Goal: Task Accomplishment & Management: Use online tool/utility

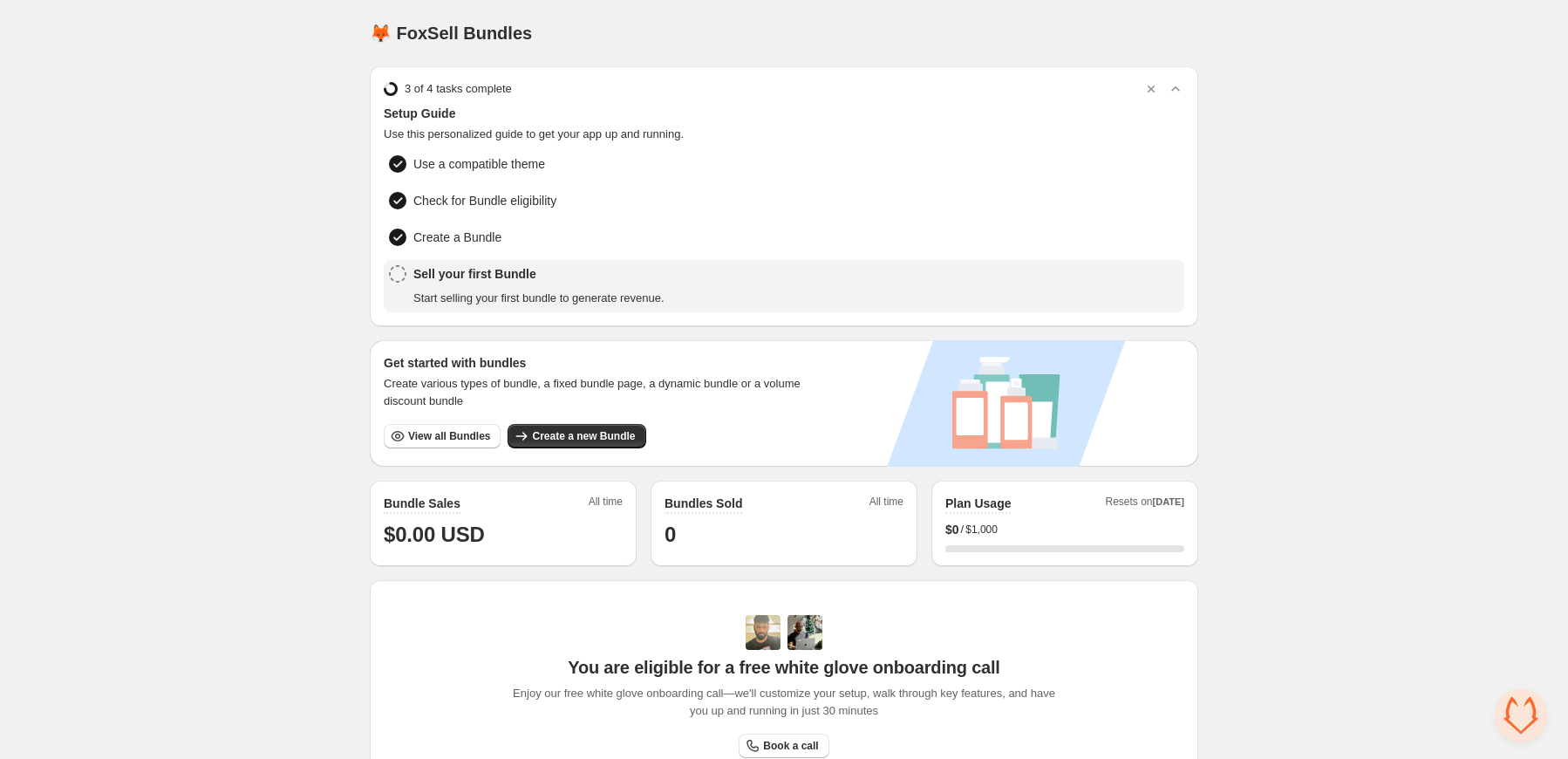
click at [502, 272] on span "Sell your first Bundle" at bounding box center [539, 273] width 252 height 18
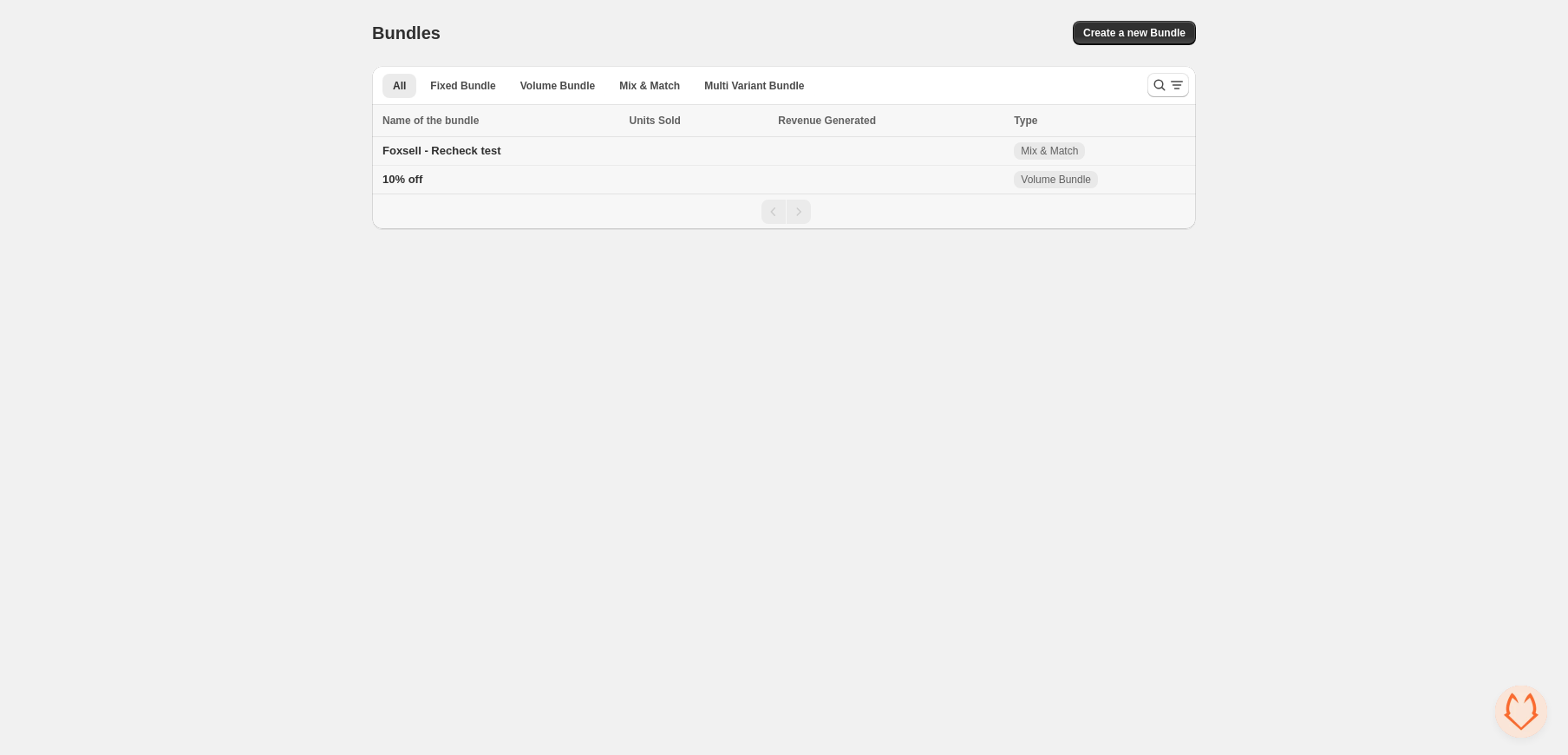
click at [467, 151] on span "Foxsell - Recheck test" at bounding box center [442, 150] width 119 height 13
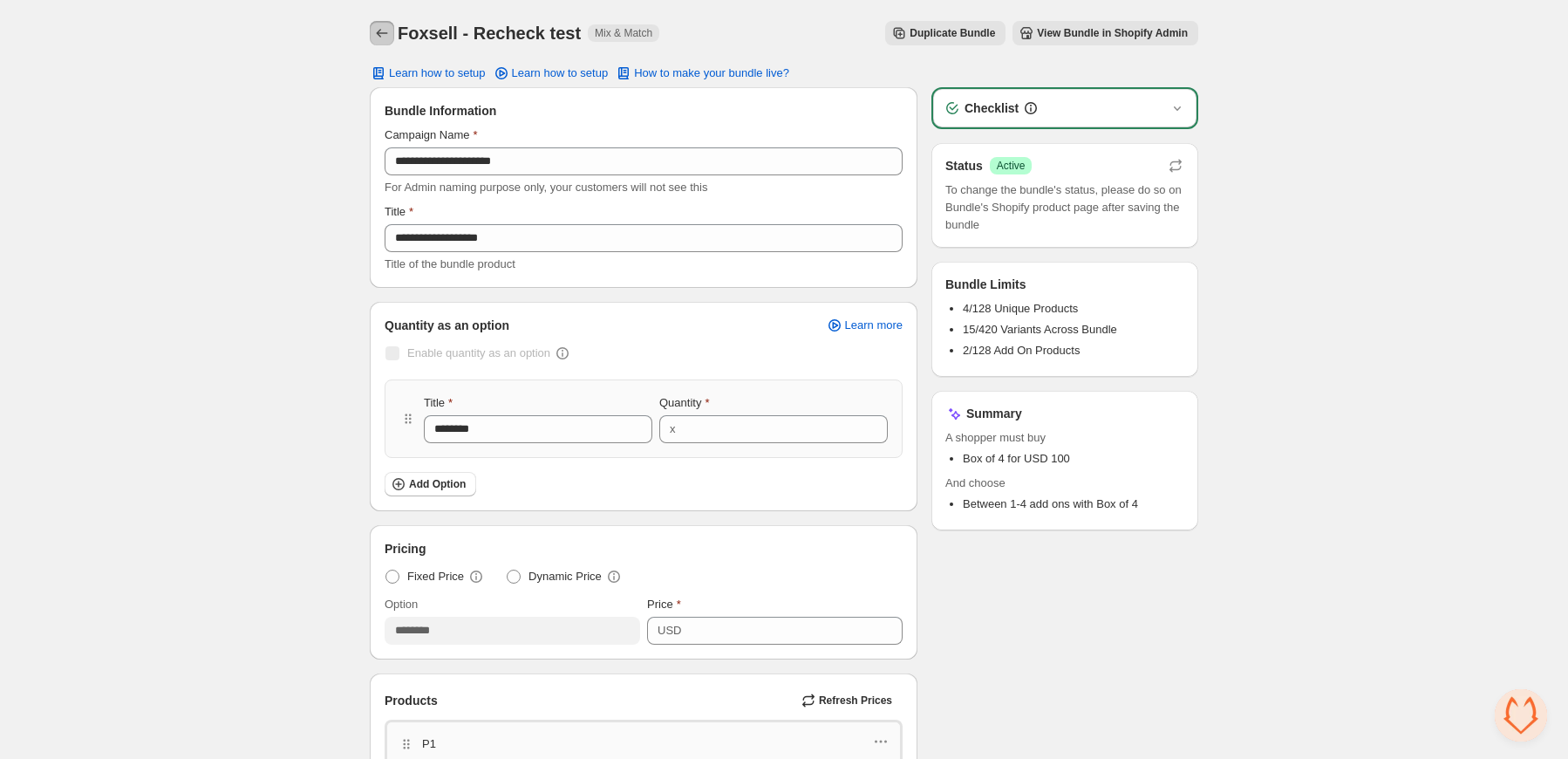
click at [387, 23] on button "Back" at bounding box center [382, 33] width 25 height 25
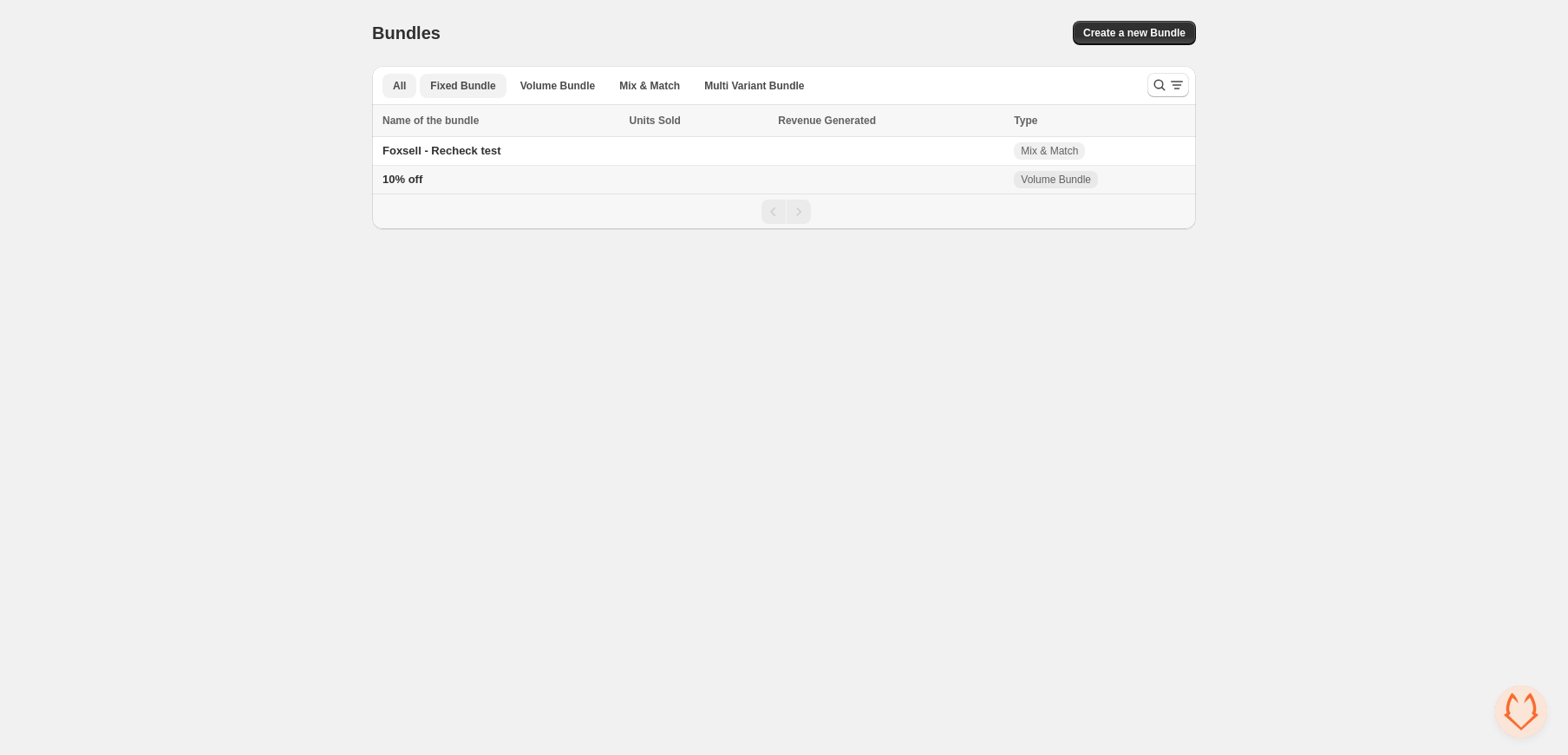
click at [470, 88] on span "Fixed Bundle" at bounding box center [463, 86] width 65 height 14
click at [398, 79] on span "All" at bounding box center [399, 86] width 13 height 14
click at [477, 153] on span "Foxsell - Recheck test" at bounding box center [442, 150] width 119 height 13
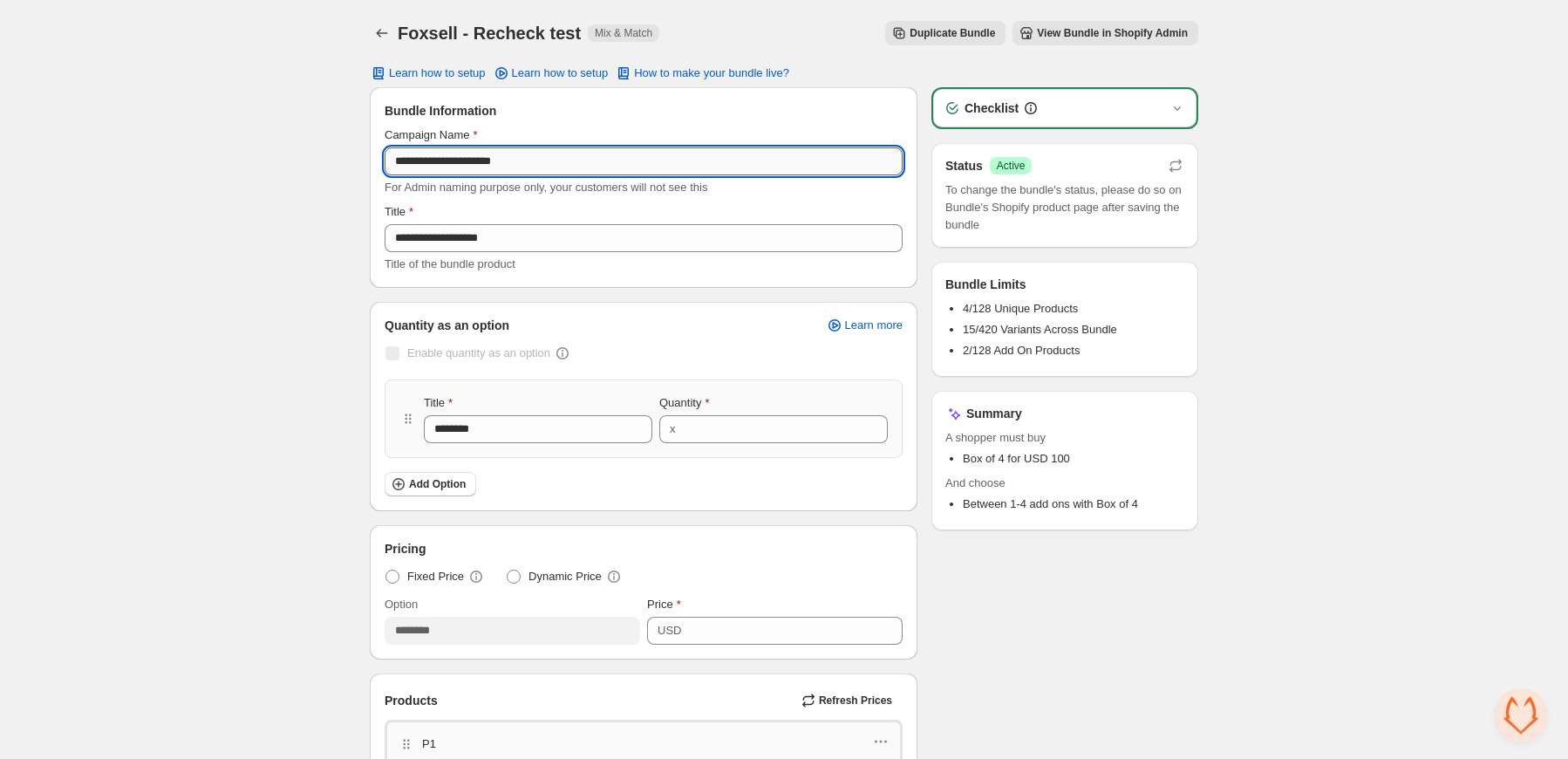
click at [506, 147] on input "**********" at bounding box center [643, 161] width 518 height 28
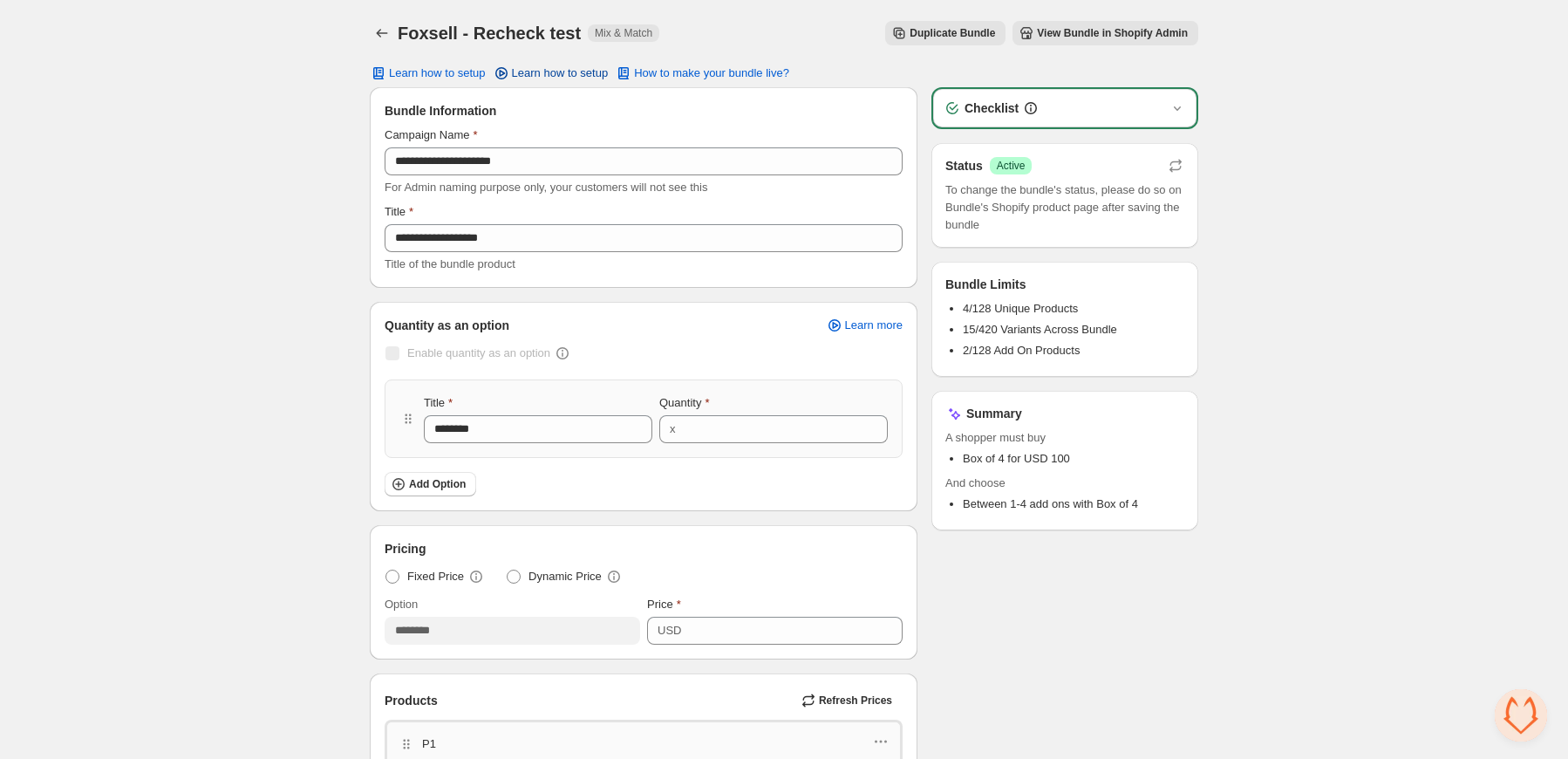
click at [555, 70] on span "Learn how to setup" at bounding box center [560, 74] width 96 height 14
click at [712, 82] on button "How to make your bundle live?" at bounding box center [702, 74] width 195 height 25
click at [384, 38] on icon "Back" at bounding box center [382, 33] width 18 height 18
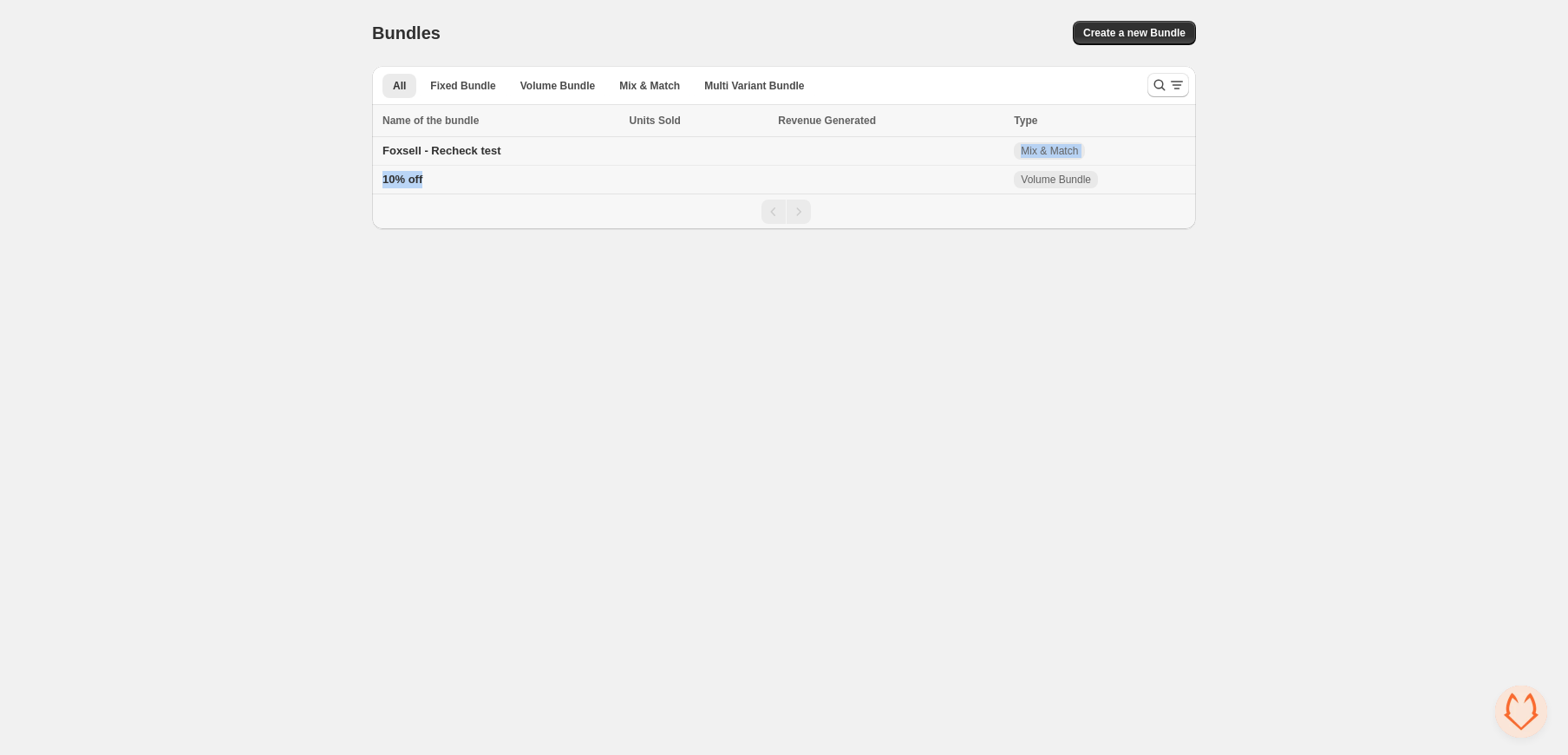
drag, startPoint x: 532, startPoint y: 152, endPoint x: 535, endPoint y: 187, distance: 35.1
click at [535, 187] on tbody "Foxsell - Recheck test Mix & Match 10% off Volume Bundle" at bounding box center [784, 166] width 824 height 58
click at [533, 175] on td "10% off" at bounding box center [499, 180] width 253 height 29
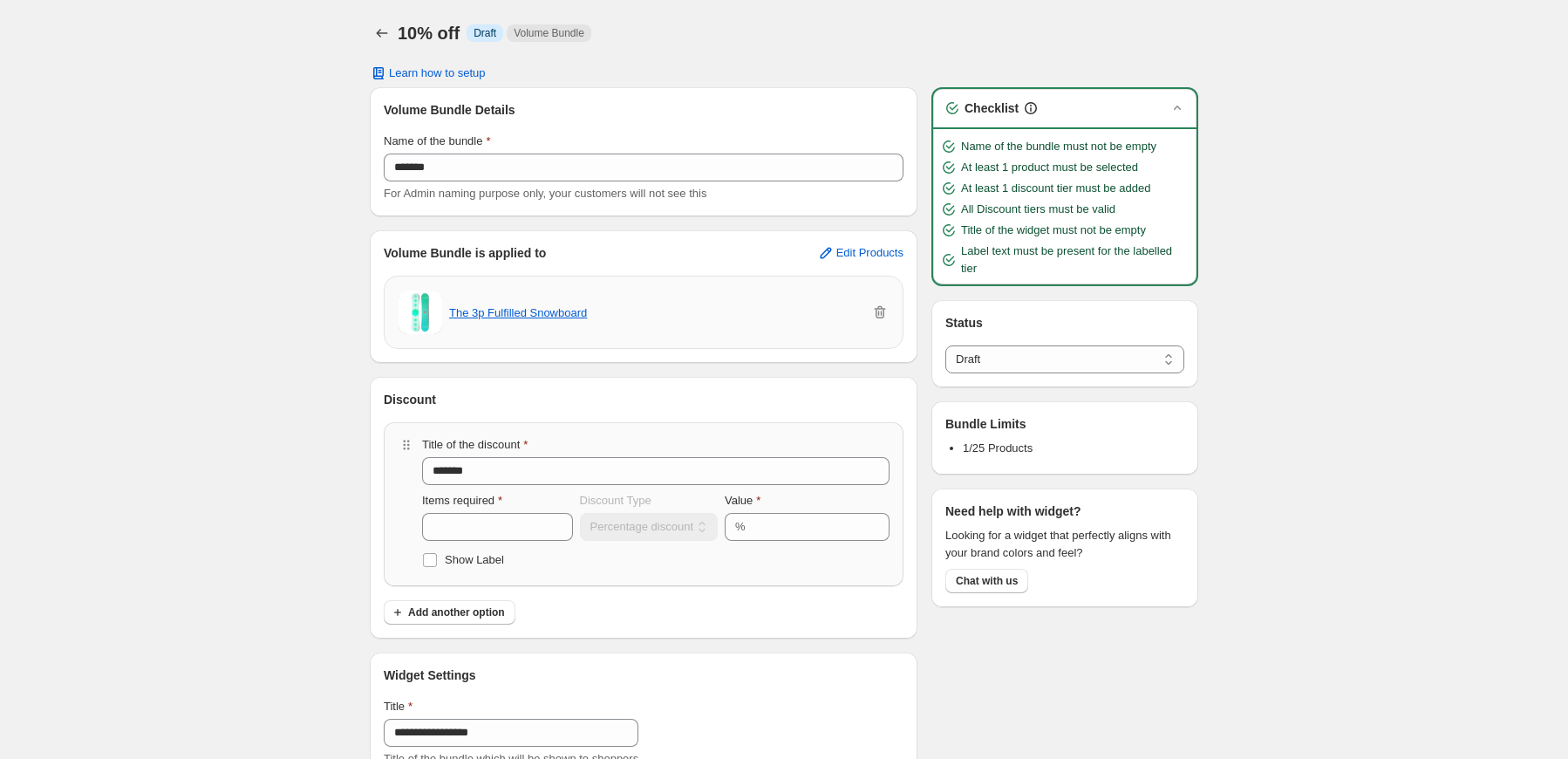
select select "*****"
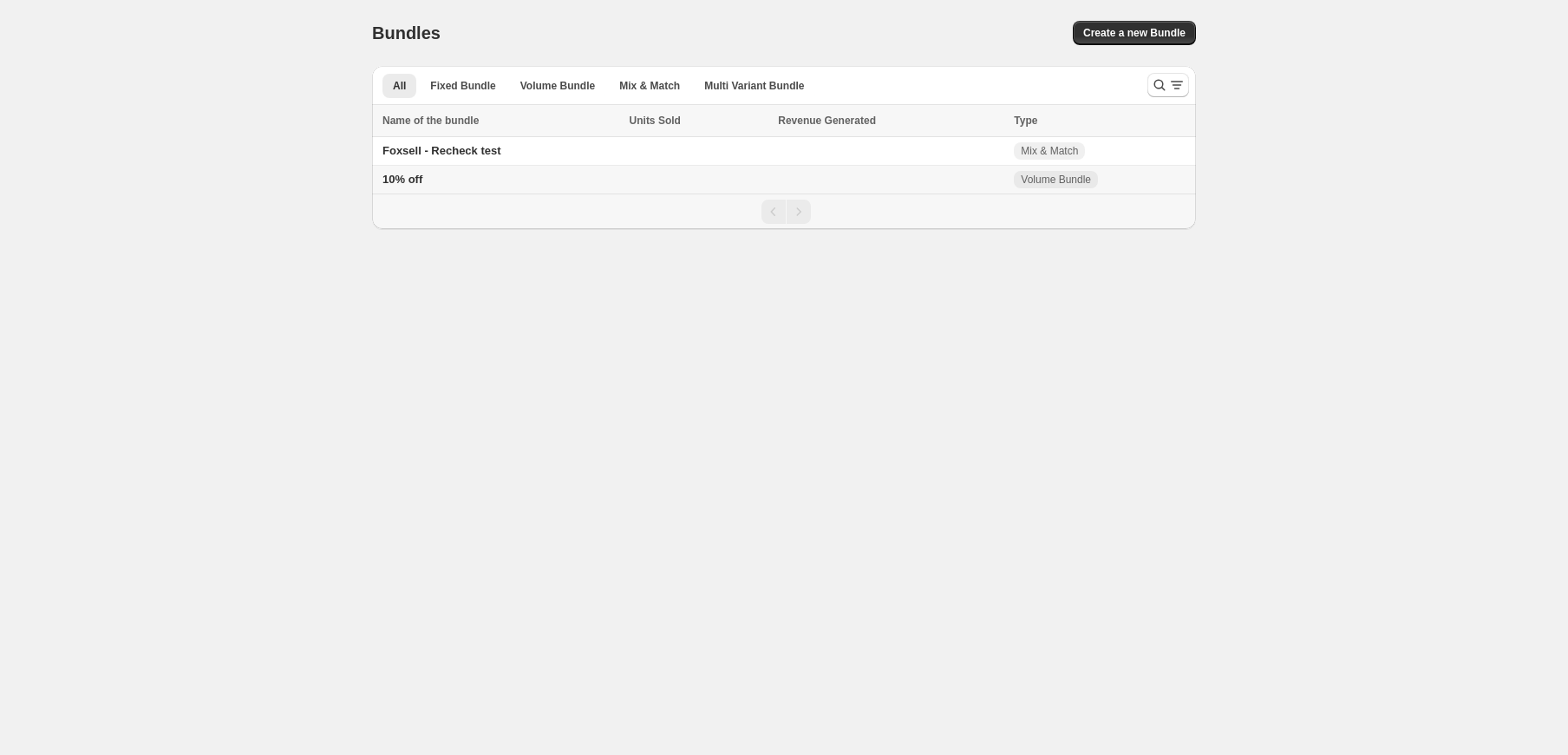
click at [533, 150] on td "Foxsell - Recheck test" at bounding box center [499, 151] width 253 height 29
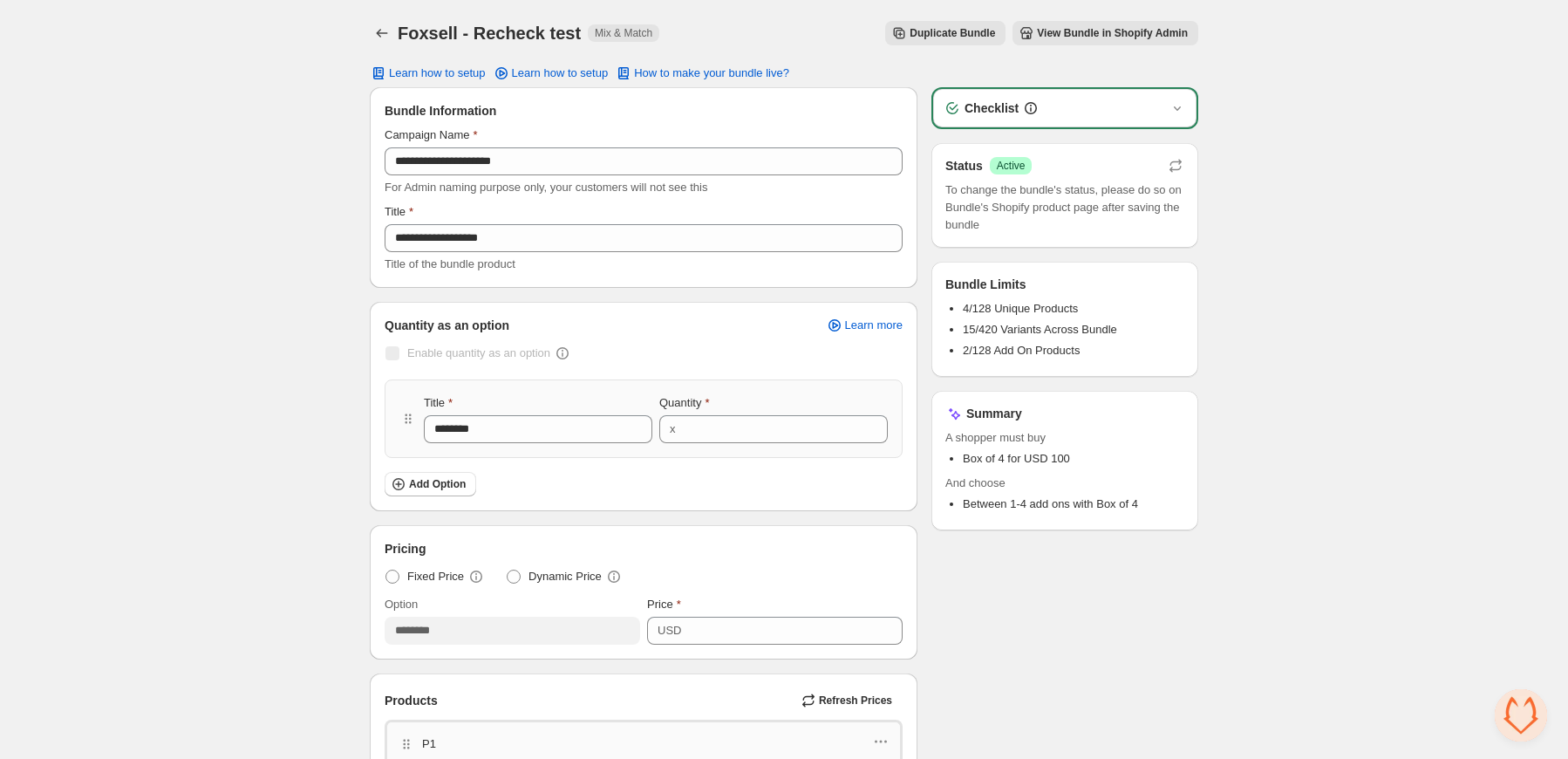
drag, startPoint x: 1207, startPoint y: 208, endPoint x: 1191, endPoint y: 209, distance: 16.0
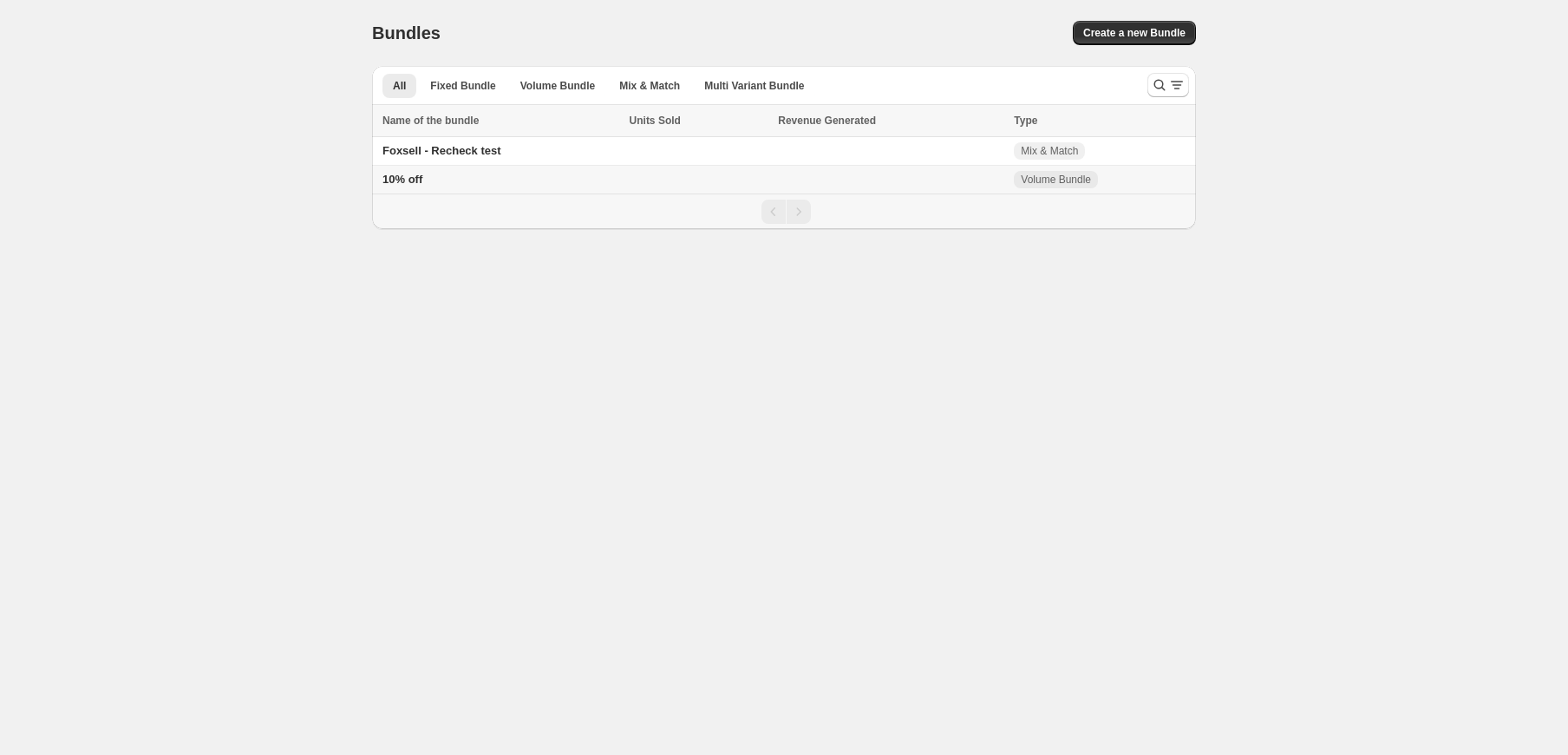
drag, startPoint x: 536, startPoint y: 194, endPoint x: 534, endPoint y: 178, distance: 16.1
click at [534, 193] on div "Name of the bundle Name of the bundle Units Sold Revenue Generated Type Select …" at bounding box center [784, 167] width 824 height 124
click at [534, 178] on td "10% off" at bounding box center [499, 180] width 253 height 29
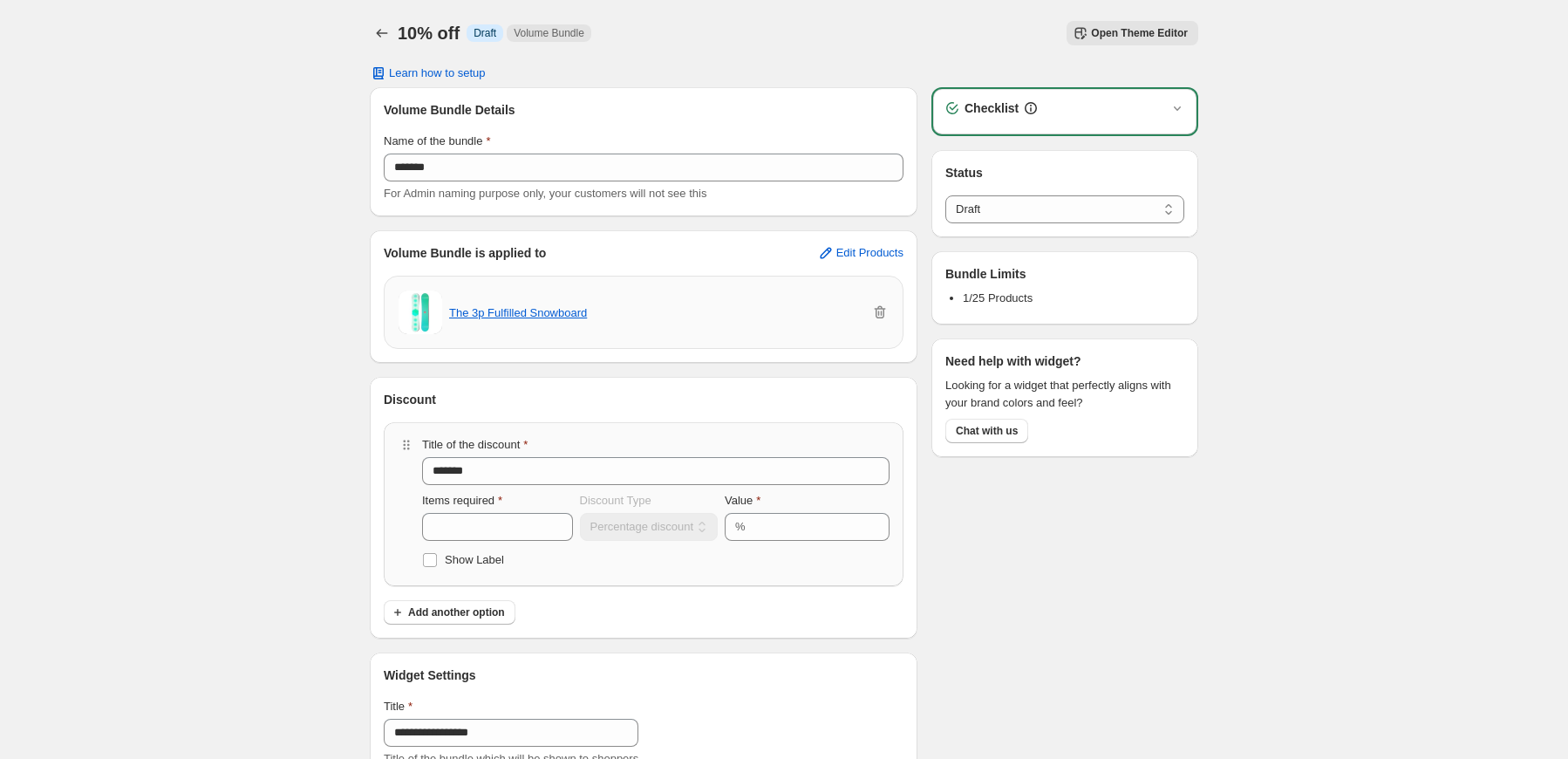
select select "*****"
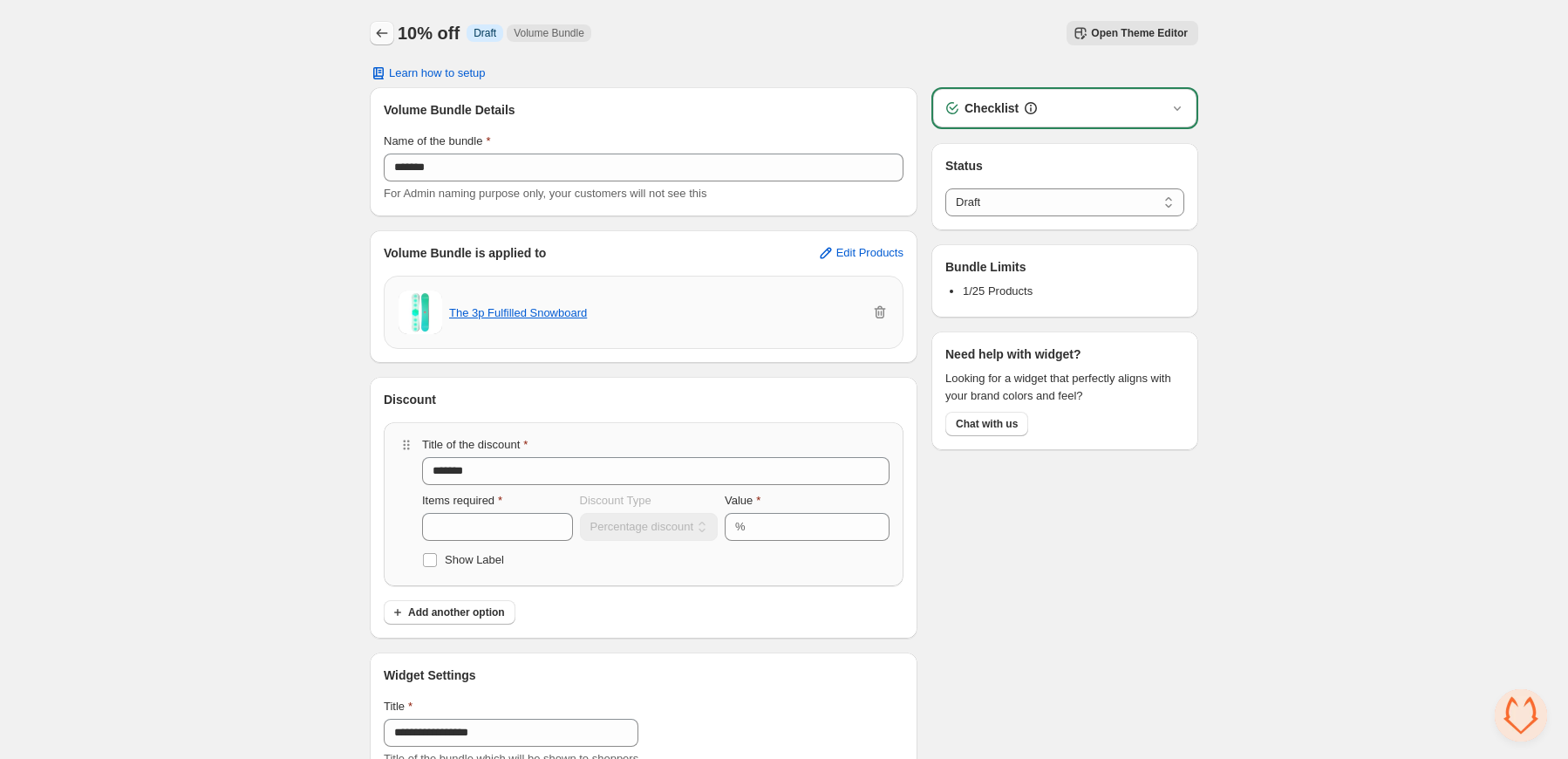
click at [388, 32] on icon "Back" at bounding box center [382, 33] width 18 height 18
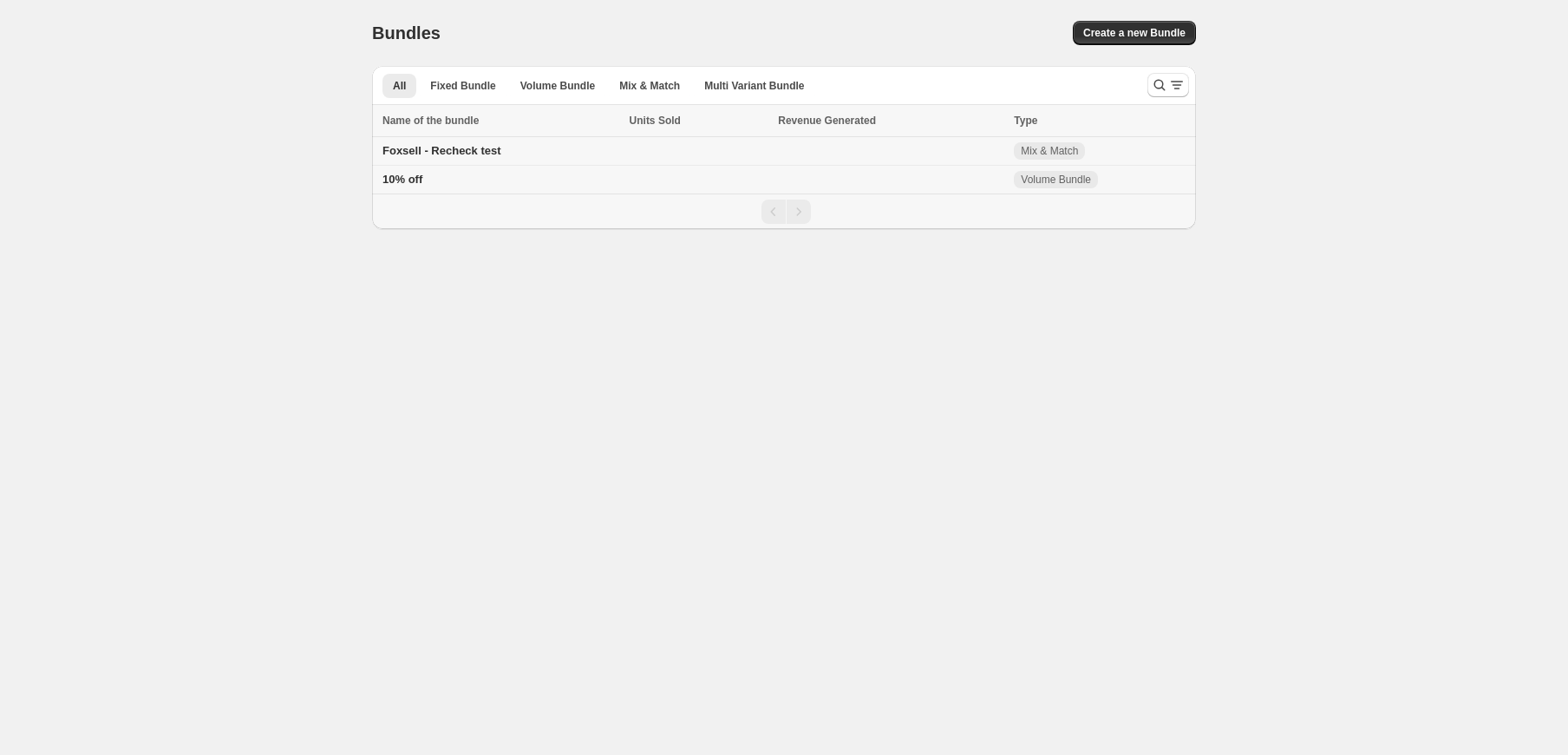
click at [608, 153] on td "Foxsell - Recheck test" at bounding box center [499, 151] width 253 height 29
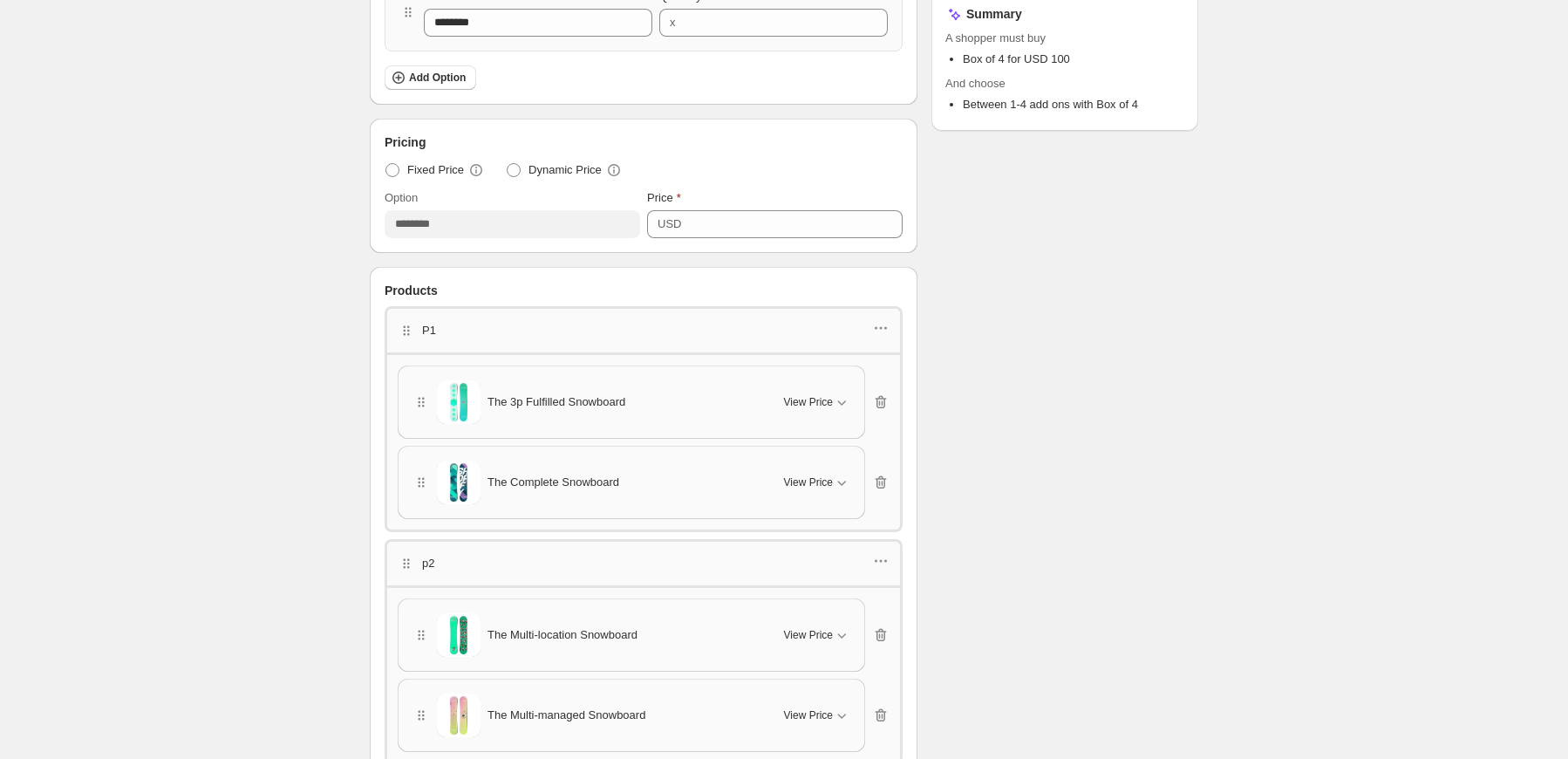
scroll to position [611, 0]
